Goal: Transaction & Acquisition: Purchase product/service

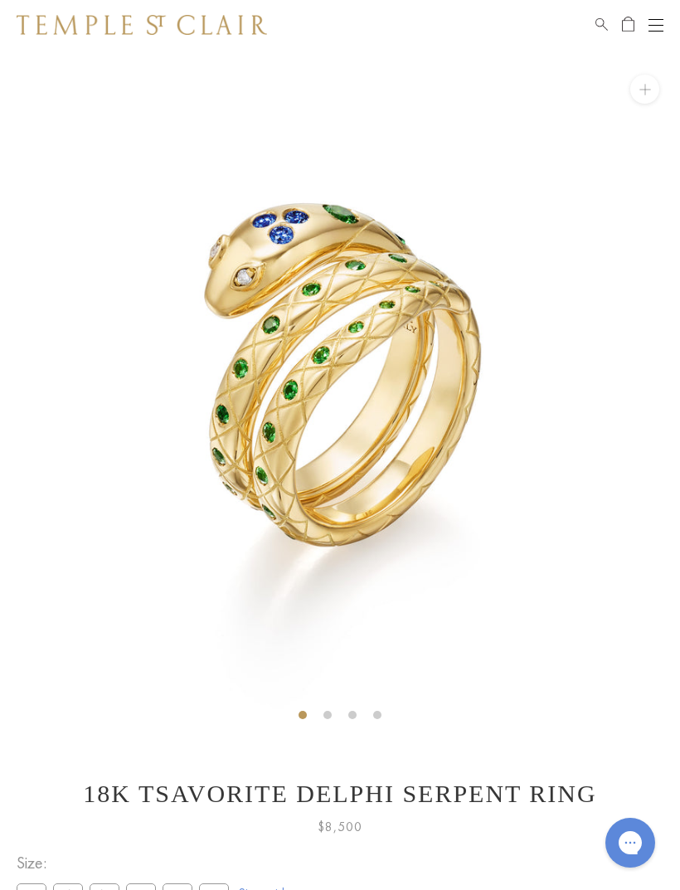
scroll to position [173, 0]
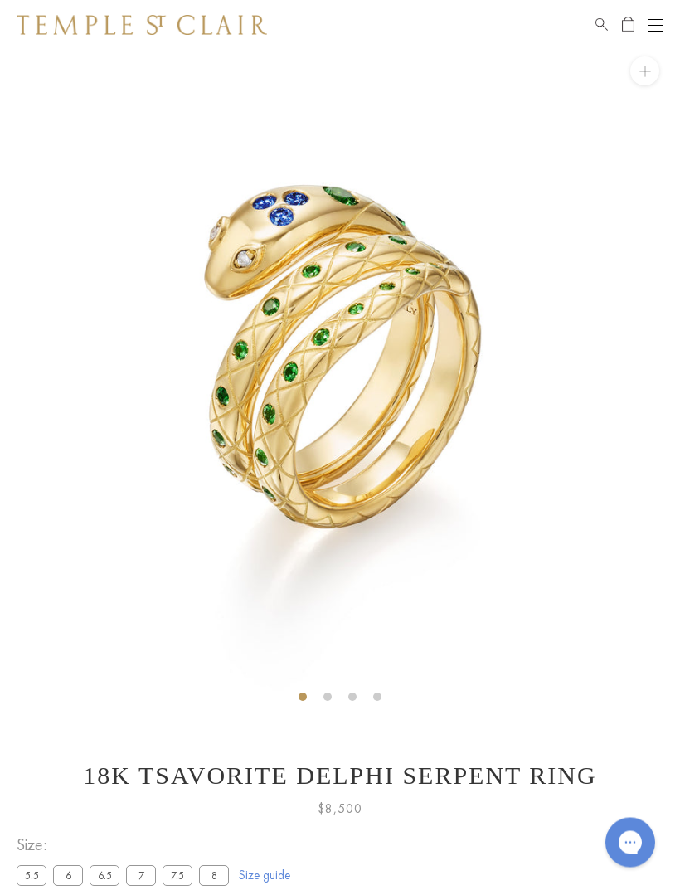
scroll to position [50, 0]
